Goal: Task Accomplishment & Management: Manage account settings

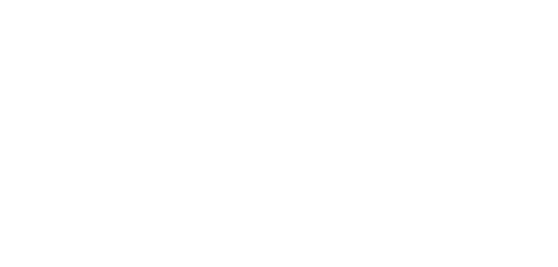
select select "message"
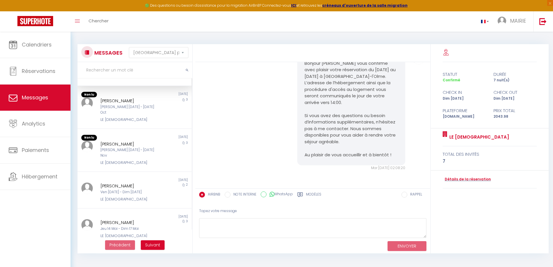
scroll to position [11, 0]
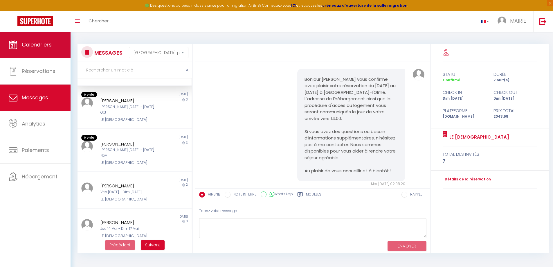
click at [37, 44] on span "Calendriers" at bounding box center [37, 44] width 30 height 7
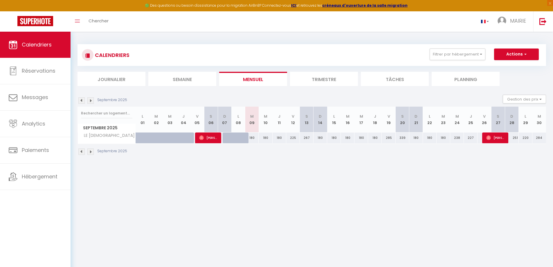
click at [93, 99] on img at bounding box center [90, 100] width 6 height 6
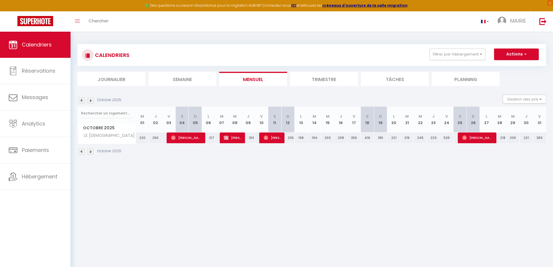
click at [81, 100] on img at bounding box center [81, 100] width 6 height 6
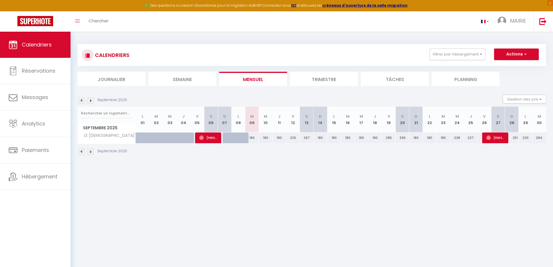
click at [91, 100] on img at bounding box center [90, 100] width 6 height 6
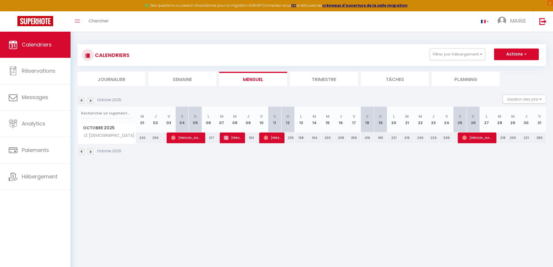
click at [84, 101] on img at bounding box center [81, 100] width 6 height 6
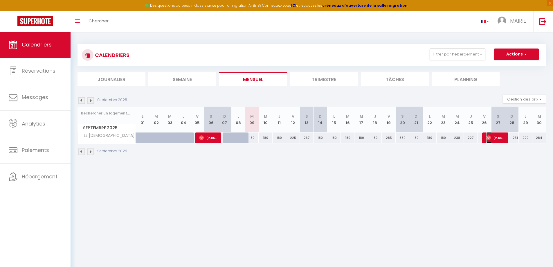
click at [495, 139] on span "[PERSON_NAME]" at bounding box center [495, 137] width 18 height 11
select select "OK"
select select "0"
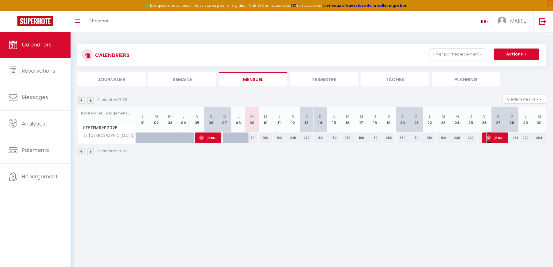
select select "1"
select select
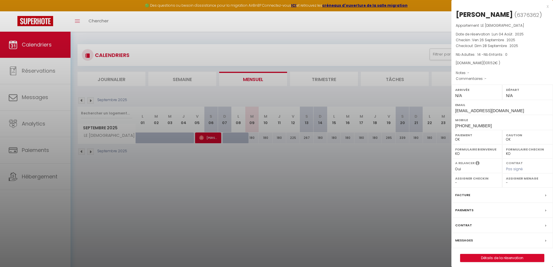
drag, startPoint x: 547, startPoint y: 5, endPoint x: 545, endPoint y: 12, distance: 7.0
click at [547, 5] on div "x" at bounding box center [500, 6] width 97 height 7
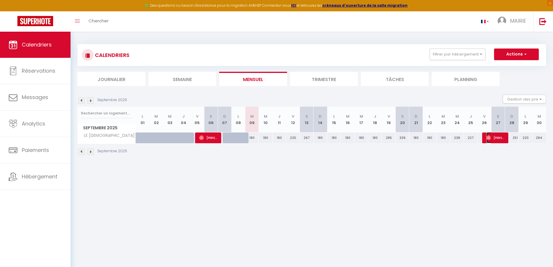
click at [501, 138] on span "[PERSON_NAME]" at bounding box center [495, 137] width 18 height 11
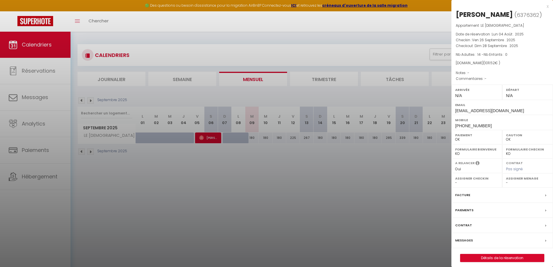
click at [547, 6] on div "x" at bounding box center [500, 6] width 97 height 7
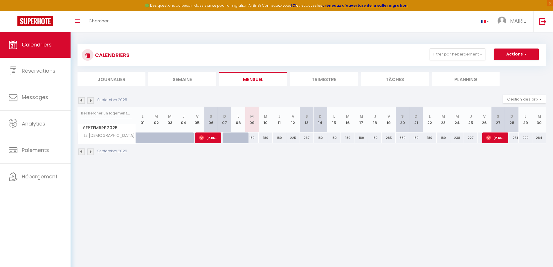
click at [91, 99] on img at bounding box center [90, 100] width 6 height 6
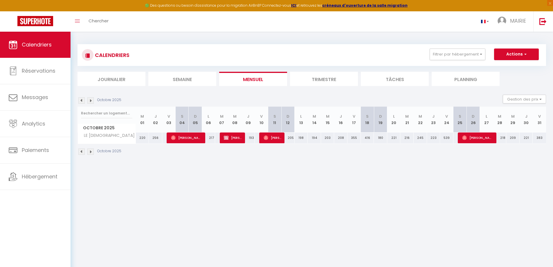
click at [82, 100] on img at bounding box center [81, 100] width 6 height 6
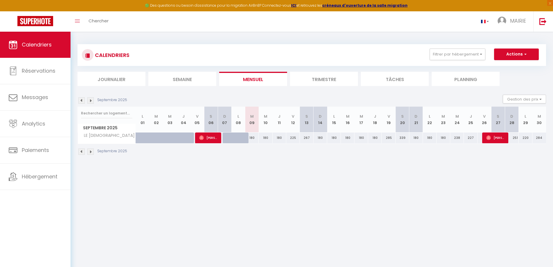
click at [93, 101] on img at bounding box center [90, 100] width 6 height 6
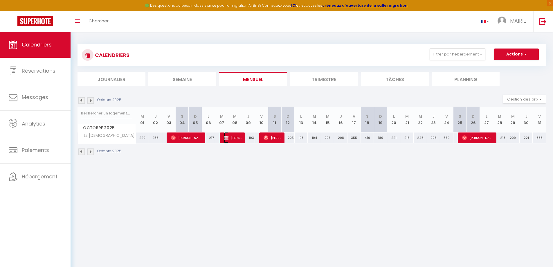
click at [237, 137] on span "[PERSON_NAME]" at bounding box center [233, 137] width 18 height 11
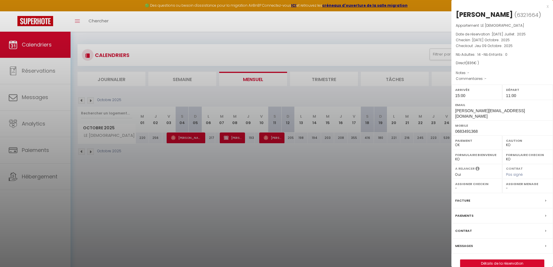
click at [379, 227] on div at bounding box center [276, 133] width 553 height 267
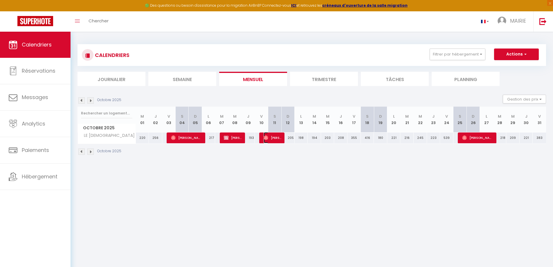
click at [275, 137] on span "[PERSON_NAME]" at bounding box center [273, 137] width 18 height 11
select select "OK"
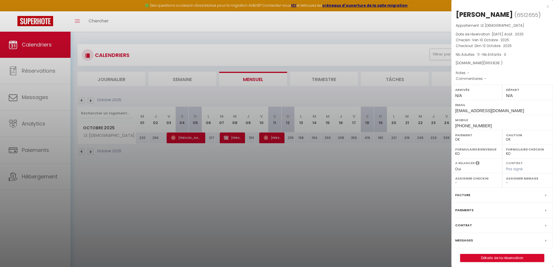
click at [372, 196] on div at bounding box center [276, 133] width 553 height 267
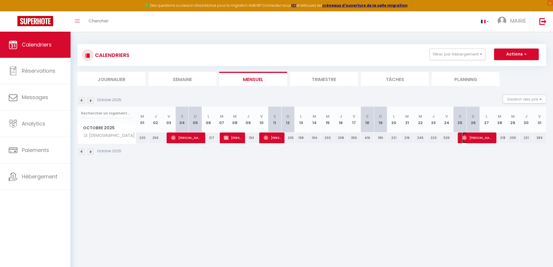
click at [464, 139] on img at bounding box center [464, 137] width 5 height 5
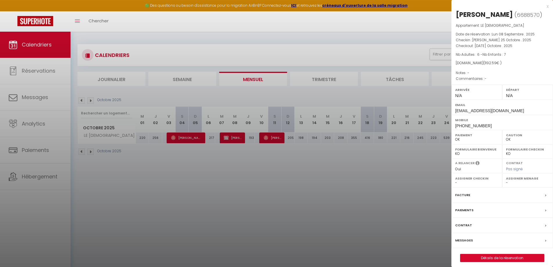
click at [545, 196] on div "Facture" at bounding box center [503, 195] width 102 height 15
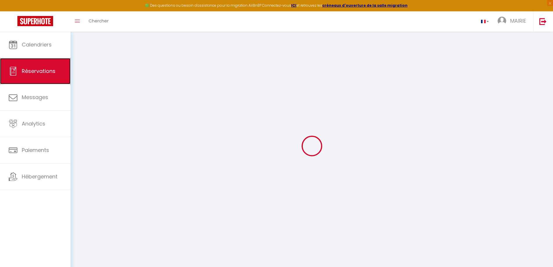
click at [36, 71] on span "Réservations" at bounding box center [39, 70] width 34 height 7
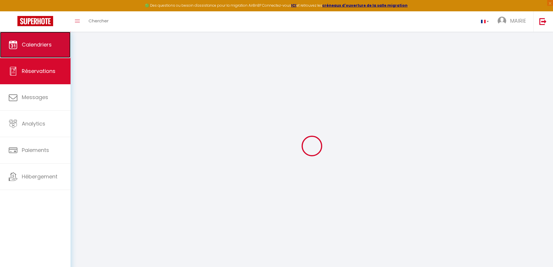
click at [42, 46] on span "Calendriers" at bounding box center [37, 44] width 30 height 7
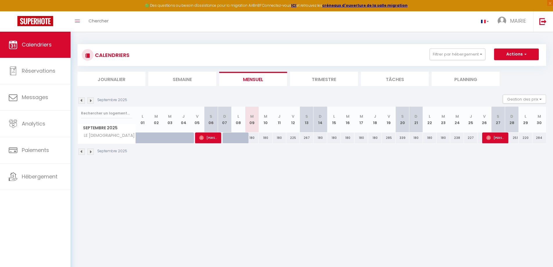
click at [172, 78] on li "Semaine" at bounding box center [182, 79] width 68 height 14
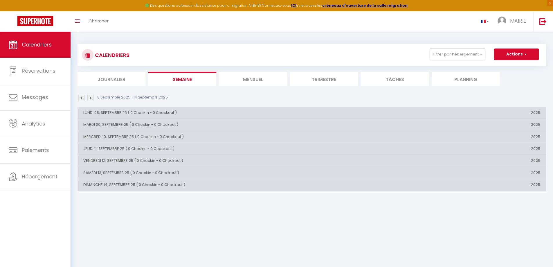
click at [252, 74] on li "Mensuel" at bounding box center [253, 79] width 68 height 14
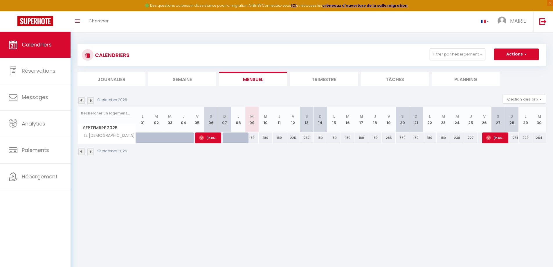
click at [331, 76] on li "Trimestre" at bounding box center [324, 79] width 68 height 14
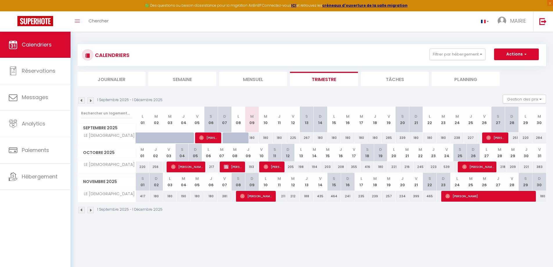
click at [398, 79] on li "Tâches" at bounding box center [395, 79] width 68 height 14
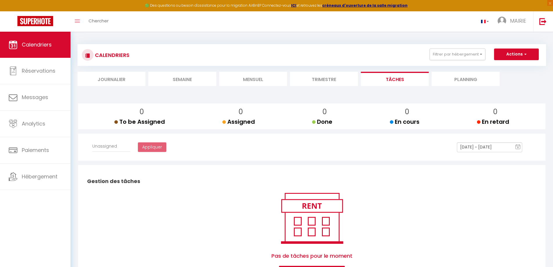
select select
click at [247, 81] on li "Mensuel" at bounding box center [253, 79] width 68 height 14
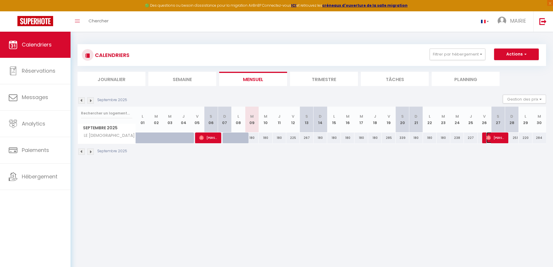
click at [497, 137] on span "[PERSON_NAME]" at bounding box center [495, 137] width 18 height 11
select select "OK"
select select "0"
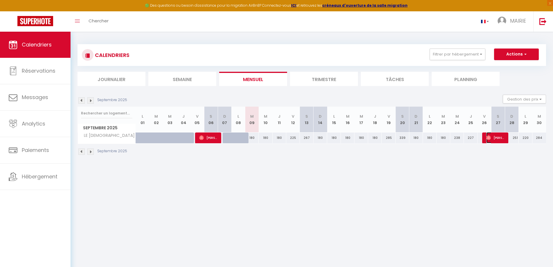
select select "1"
select select
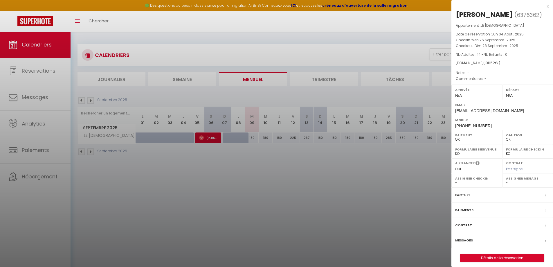
drag, startPoint x: 549, startPoint y: 5, endPoint x: 543, endPoint y: 14, distance: 10.1
click at [549, 5] on div "x" at bounding box center [500, 6] width 97 height 7
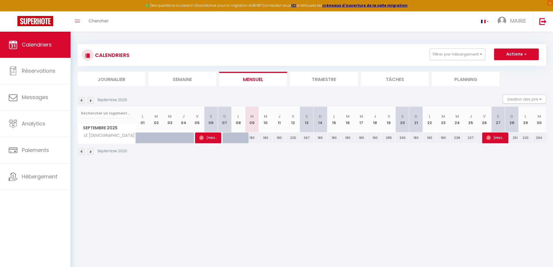
click at [91, 100] on img at bounding box center [90, 100] width 6 height 6
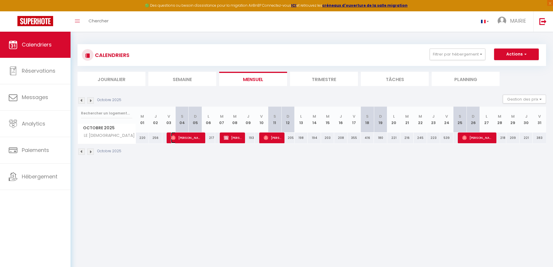
click at [184, 139] on span "[PERSON_NAME]" at bounding box center [186, 137] width 31 height 11
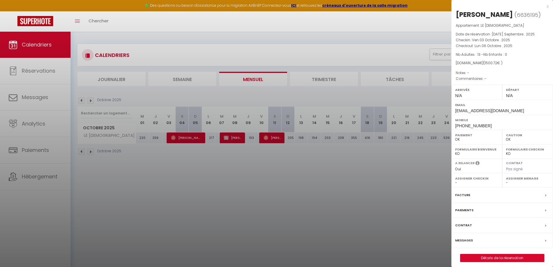
click at [255, 200] on div at bounding box center [276, 133] width 553 height 267
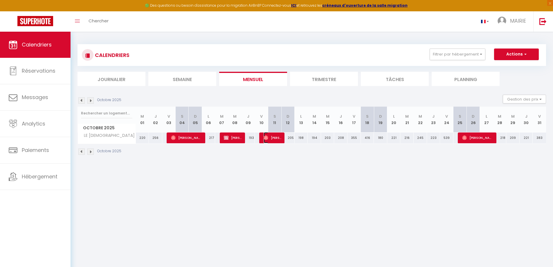
click at [268, 138] on img at bounding box center [266, 137] width 5 height 5
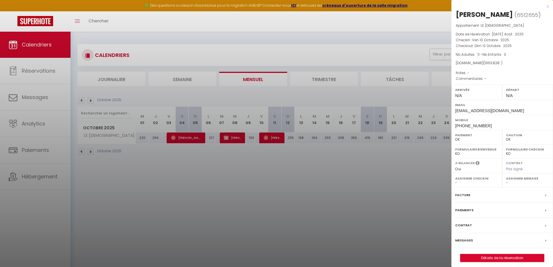
click at [246, 138] on div at bounding box center [276, 133] width 553 height 267
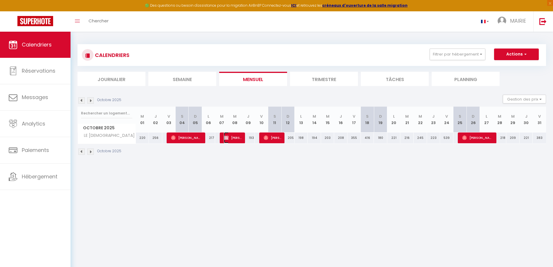
click at [230, 138] on span "[PERSON_NAME]" at bounding box center [233, 137] width 18 height 11
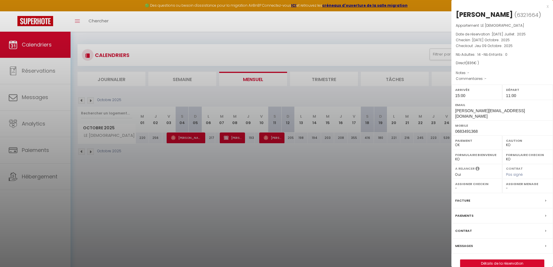
click at [273, 137] on div at bounding box center [276, 133] width 553 height 267
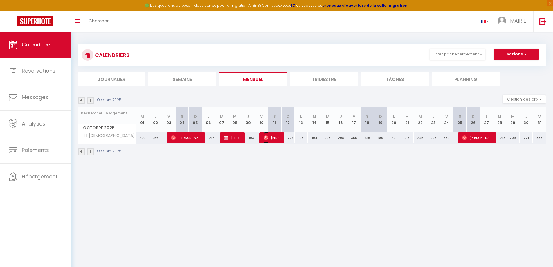
click at [273, 137] on span "[PERSON_NAME]" at bounding box center [273, 137] width 18 height 11
select select "OK"
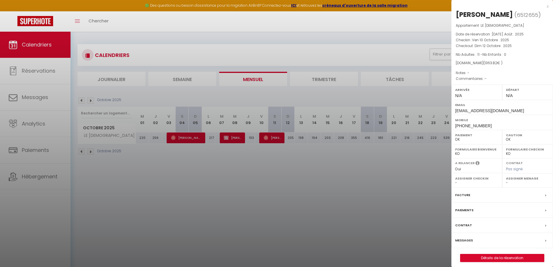
click at [306, 216] on div at bounding box center [276, 133] width 553 height 267
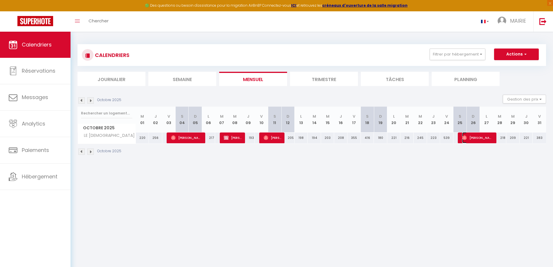
click at [474, 136] on span "[PERSON_NAME]" at bounding box center [477, 137] width 31 height 11
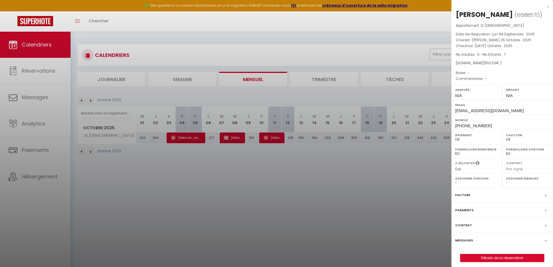
click at [399, 199] on div at bounding box center [276, 133] width 553 height 267
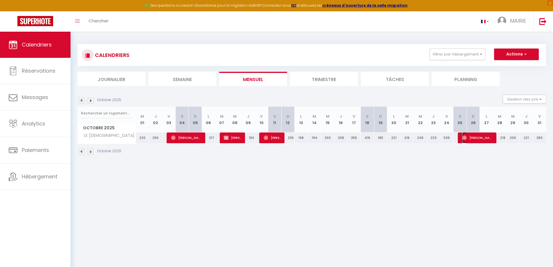
click at [488, 140] on span "[PERSON_NAME]" at bounding box center [477, 137] width 31 height 11
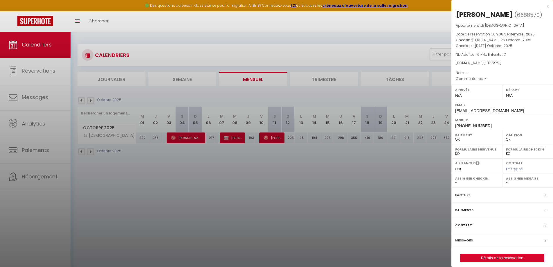
click at [350, 193] on div at bounding box center [276, 133] width 553 height 267
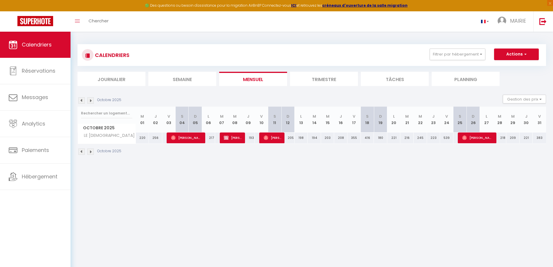
click at [90, 100] on img at bounding box center [90, 100] width 6 height 6
select select "0"
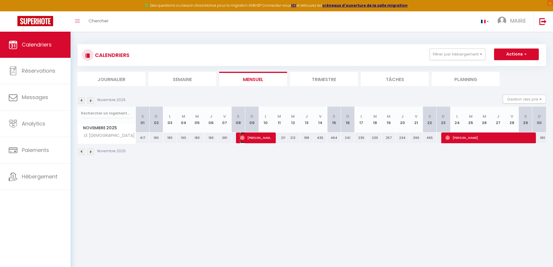
click at [254, 137] on span "[PERSON_NAME]" at bounding box center [256, 137] width 32 height 11
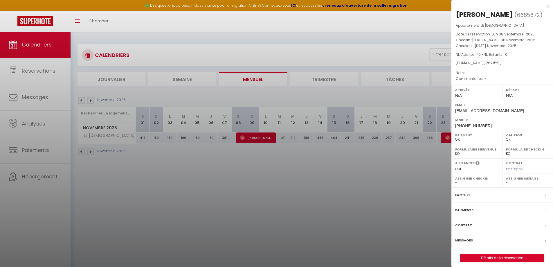
click at [288, 170] on div at bounding box center [276, 133] width 553 height 267
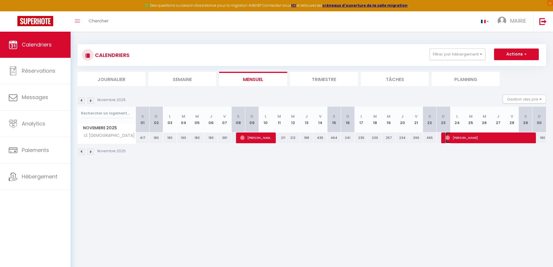
click at [492, 139] on span "[PERSON_NAME]" at bounding box center [489, 137] width 87 height 11
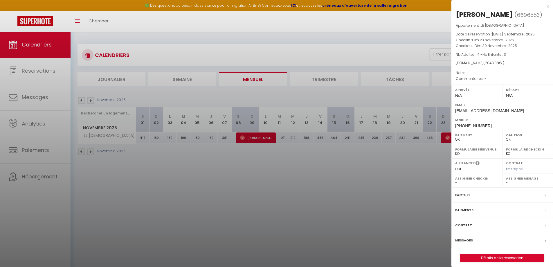
click at [373, 200] on div at bounding box center [276, 133] width 553 height 267
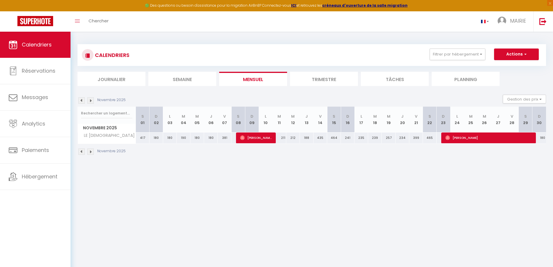
click at [89, 103] on img at bounding box center [90, 100] width 6 height 6
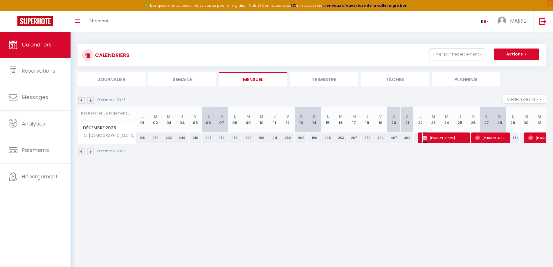
click at [442, 137] on span "[PERSON_NAME]" at bounding box center [445, 137] width 44 height 11
select select "KO"
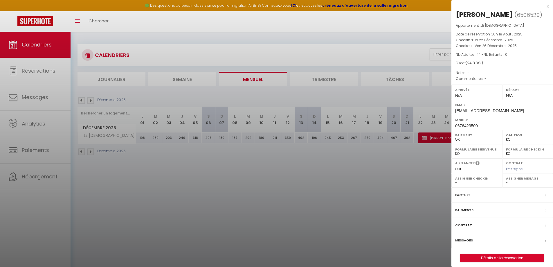
click at [292, 169] on div at bounding box center [276, 133] width 553 height 267
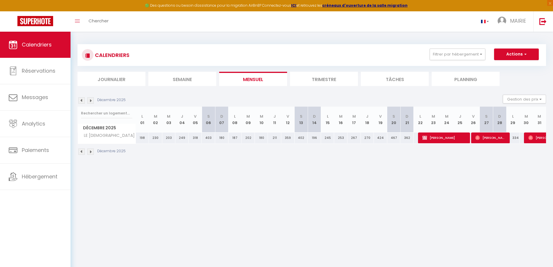
click at [91, 100] on img at bounding box center [90, 100] width 6 height 6
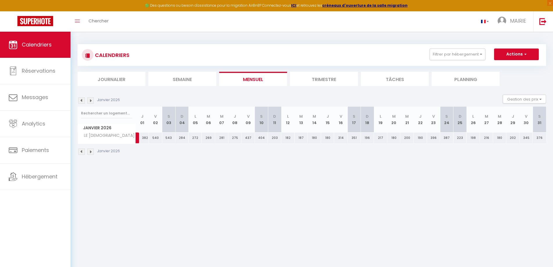
click at [82, 103] on img at bounding box center [81, 100] width 6 height 6
select select "KO"
select select "0"
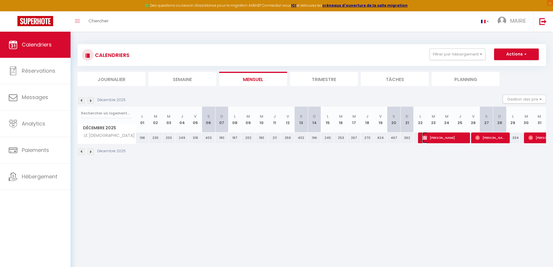
click at [439, 136] on span "[PERSON_NAME]" at bounding box center [445, 137] width 44 height 11
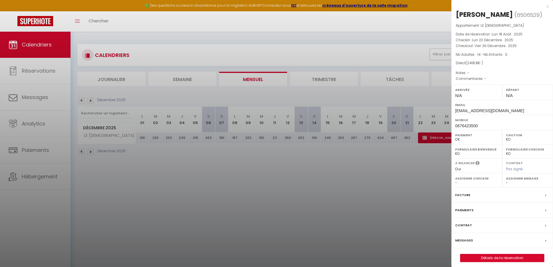
click at [315, 186] on div at bounding box center [276, 133] width 553 height 267
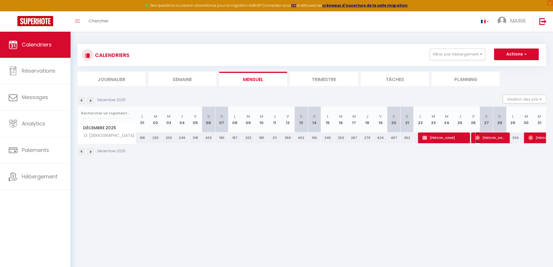
click at [488, 136] on span "[PERSON_NAME]" at bounding box center [490, 137] width 31 height 11
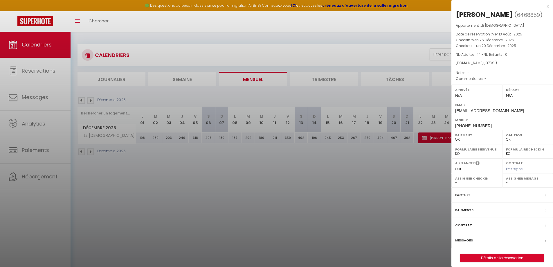
click at [373, 201] on div at bounding box center [276, 133] width 553 height 267
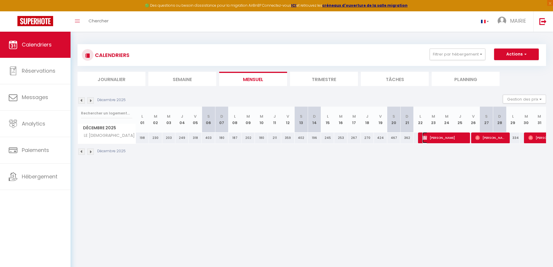
click at [446, 137] on span "[PERSON_NAME]" at bounding box center [445, 137] width 44 height 11
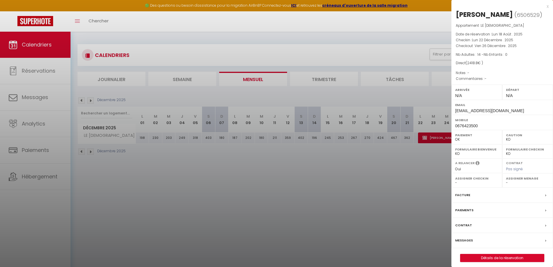
click at [427, 157] on div at bounding box center [276, 133] width 553 height 267
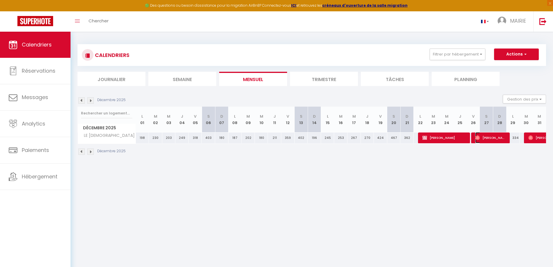
click at [481, 137] on span "[PERSON_NAME]" at bounding box center [490, 137] width 31 height 11
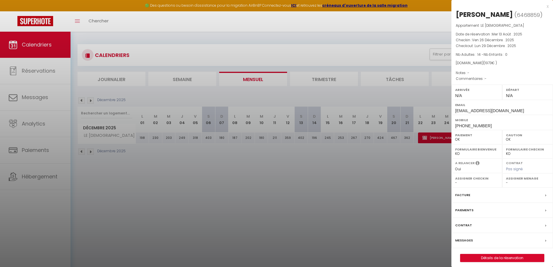
click at [398, 162] on div at bounding box center [276, 133] width 553 height 267
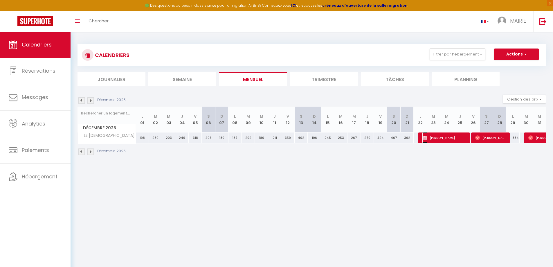
click at [445, 137] on span "[PERSON_NAME]" at bounding box center [445, 137] width 44 height 11
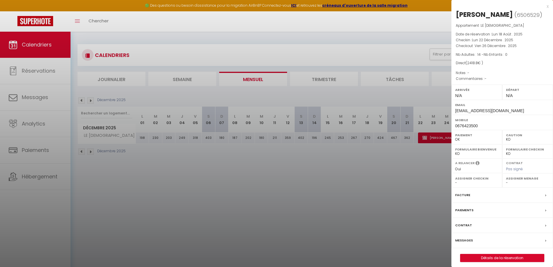
click at [393, 189] on div at bounding box center [276, 133] width 553 height 267
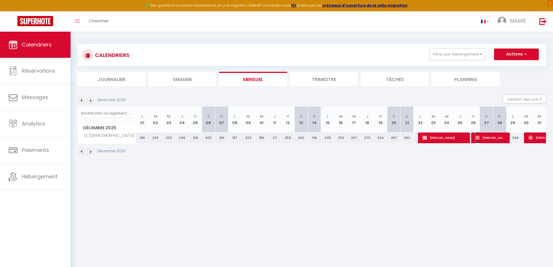
click at [491, 134] on span "[PERSON_NAME]" at bounding box center [490, 137] width 31 height 11
select select "OK"
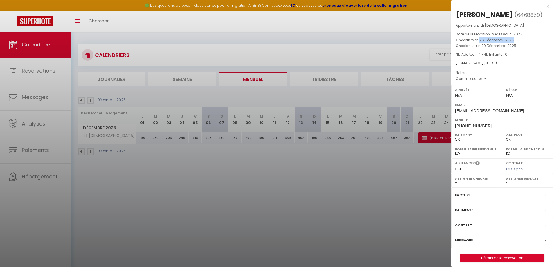
drag, startPoint x: 484, startPoint y: 39, endPoint x: 524, endPoint y: 39, distance: 40.4
click at [524, 39] on p "Checkin : Ven 26 Décembre . 2025" at bounding box center [502, 40] width 93 height 6
click at [389, 196] on div at bounding box center [276, 133] width 553 height 267
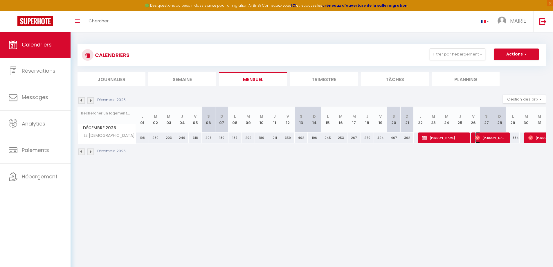
click at [505, 138] on span "[PERSON_NAME]" at bounding box center [490, 137] width 31 height 11
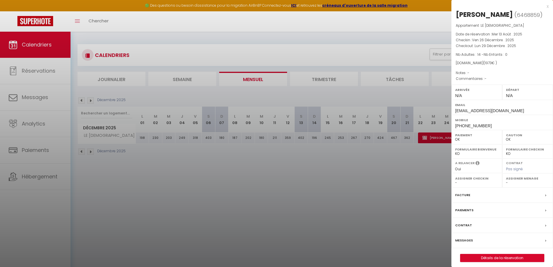
click at [362, 198] on div at bounding box center [276, 133] width 553 height 267
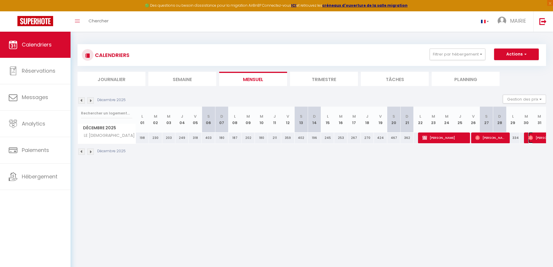
click at [533, 137] on img at bounding box center [531, 137] width 5 height 5
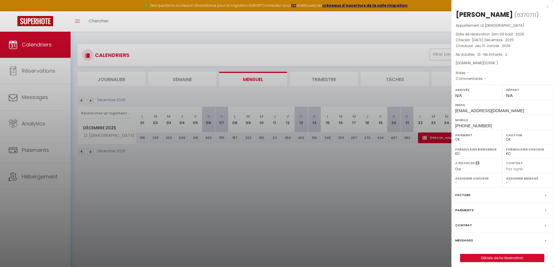
click at [280, 211] on div at bounding box center [276, 133] width 553 height 267
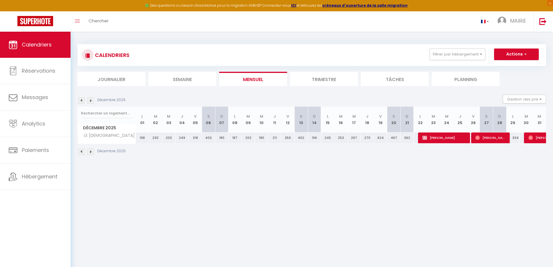
click at [92, 100] on img at bounding box center [90, 100] width 6 height 6
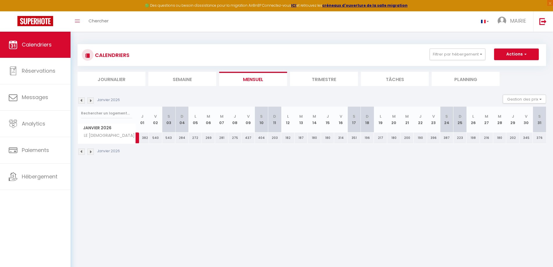
click at [91, 100] on img at bounding box center [90, 100] width 6 height 6
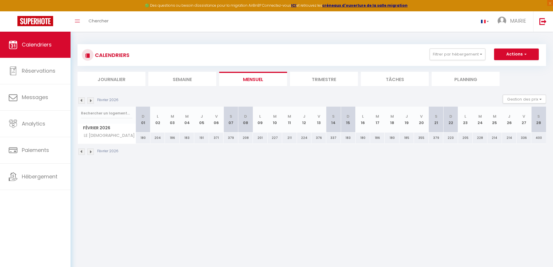
click at [91, 100] on img at bounding box center [90, 100] width 6 height 6
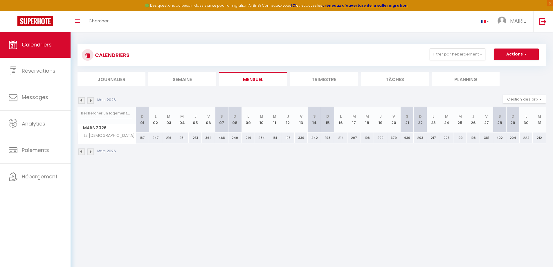
click at [91, 100] on img at bounding box center [90, 100] width 6 height 6
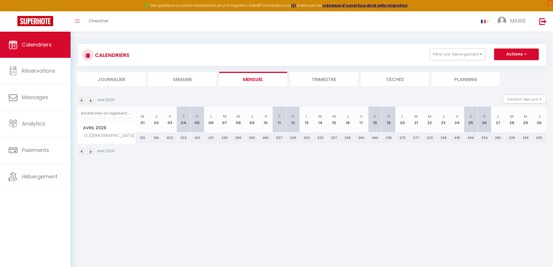
click at [81, 101] on img at bounding box center [81, 100] width 6 height 6
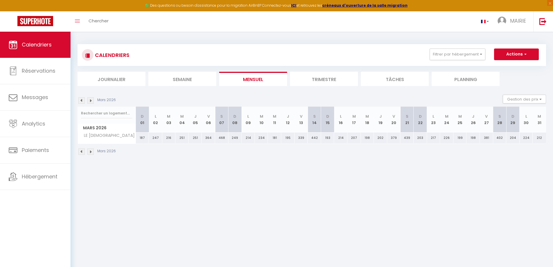
click at [90, 101] on img at bounding box center [90, 100] width 6 height 6
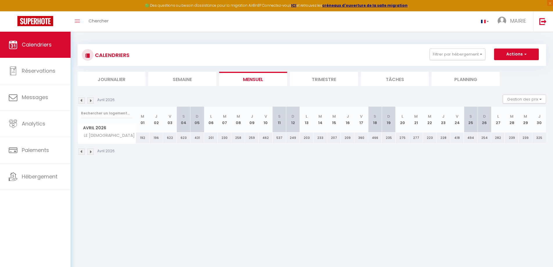
click at [90, 101] on img at bounding box center [90, 100] width 6 height 6
select select "0"
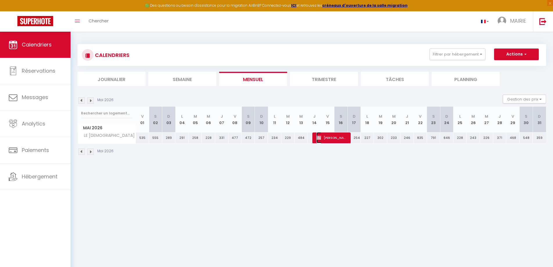
click at [328, 136] on span "[PERSON_NAME]" at bounding box center [332, 137] width 31 height 11
select select "KO"
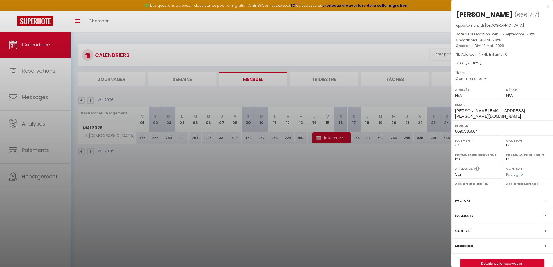
drag, startPoint x: 233, startPoint y: 174, endPoint x: 215, endPoint y: 158, distance: 24.2
click at [233, 174] on div at bounding box center [276, 133] width 553 height 267
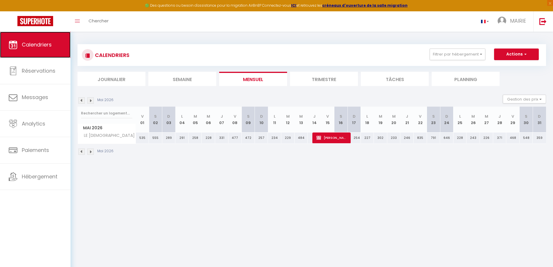
click at [29, 46] on span "Calendriers" at bounding box center [37, 44] width 30 height 7
click at [41, 47] on span "Calendriers" at bounding box center [37, 44] width 30 height 7
click at [42, 46] on span "Calendriers" at bounding box center [37, 44] width 30 height 7
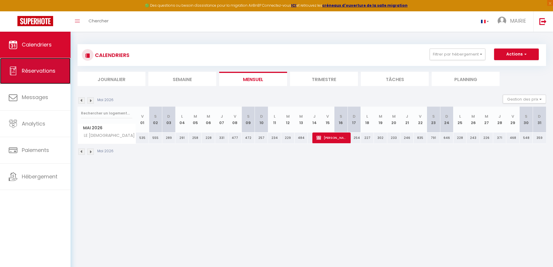
click at [41, 64] on link "Réservations" at bounding box center [35, 71] width 71 height 26
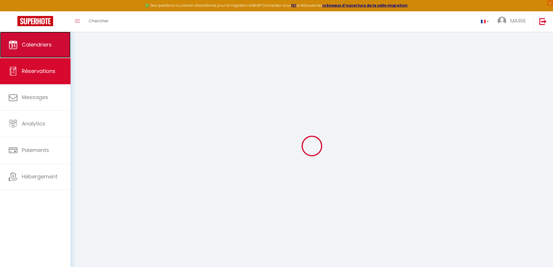
click at [39, 41] on span "Calendriers" at bounding box center [37, 44] width 30 height 7
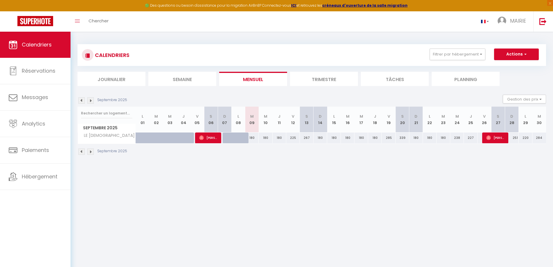
click at [92, 150] on img at bounding box center [90, 151] width 6 height 6
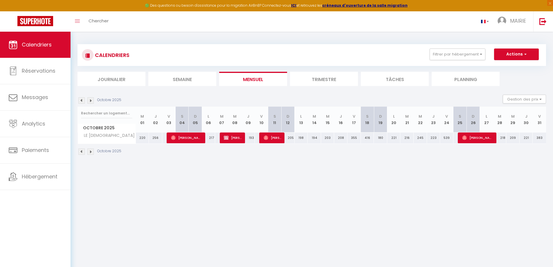
click at [92, 150] on img at bounding box center [90, 151] width 6 height 6
